Goal: Information Seeking & Learning: Understand process/instructions

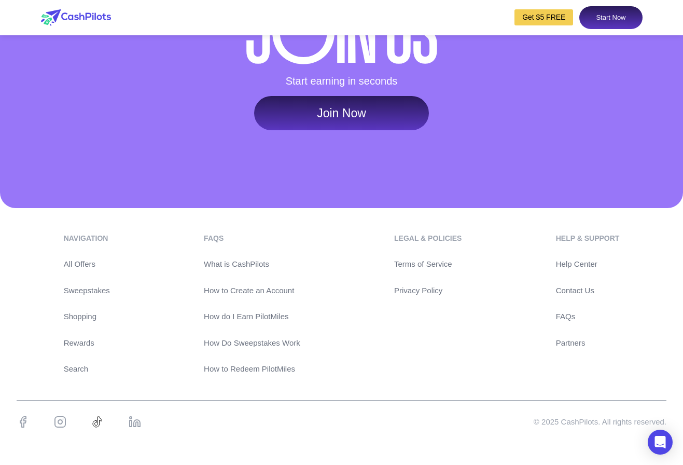
scroll to position [4847, 0]
click at [430, 295] on link "Privacy Policy" at bounding box center [427, 291] width 67 height 12
click at [403, 292] on link "Privacy Policy" at bounding box center [427, 291] width 67 height 12
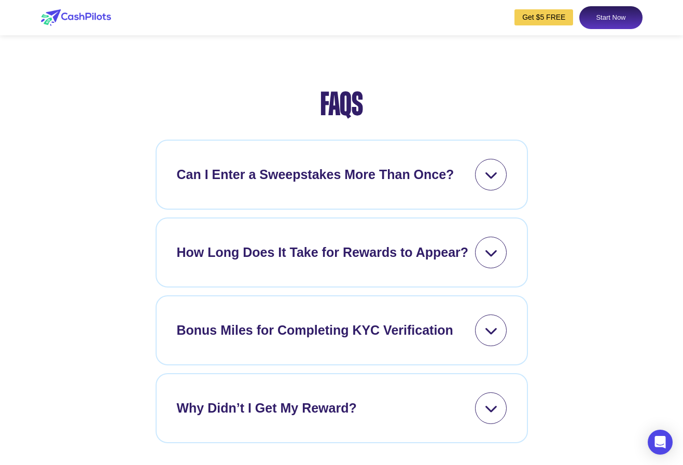
scroll to position [4847, 0]
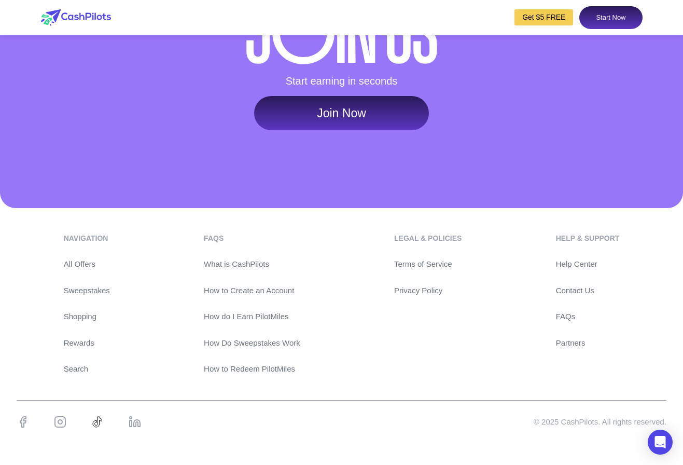
click at [411, 287] on link "Privacy Policy" at bounding box center [427, 291] width 67 height 12
